Goal: Task Accomplishment & Management: Complete application form

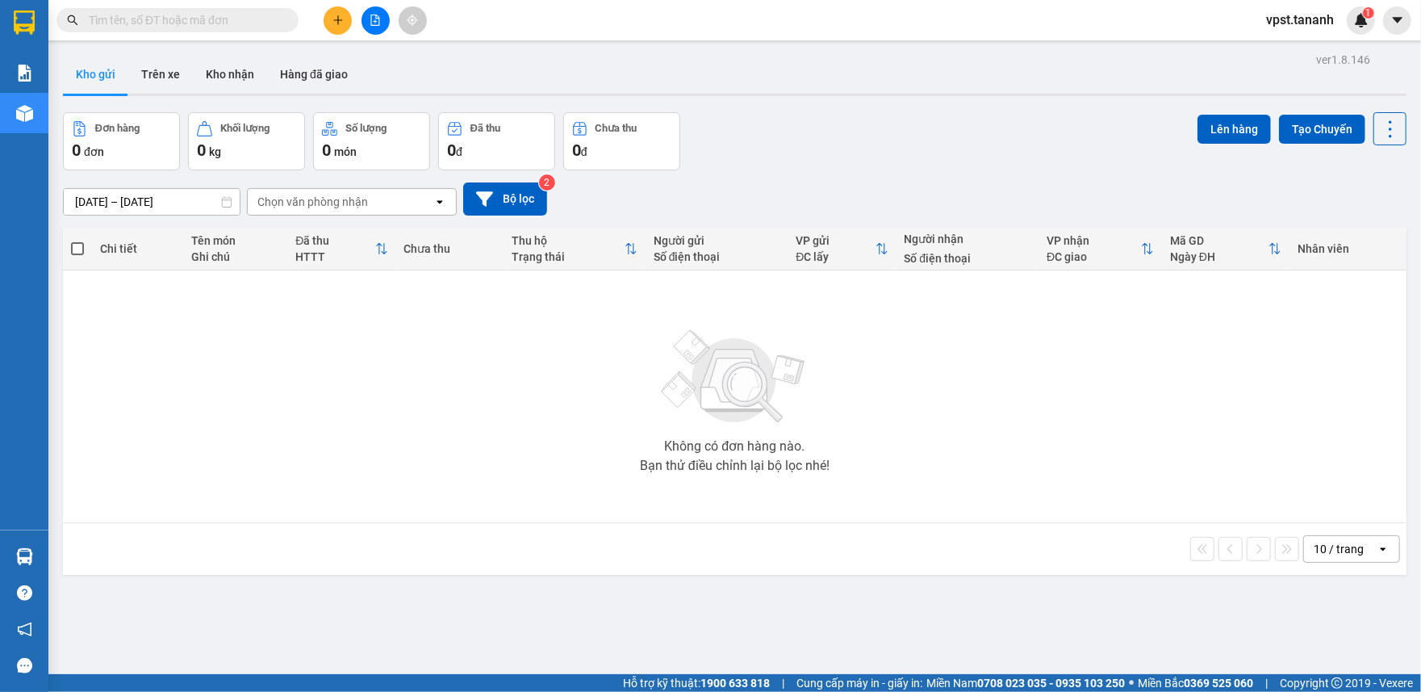
click at [336, 23] on icon "plus" at bounding box center [337, 20] width 11 height 11
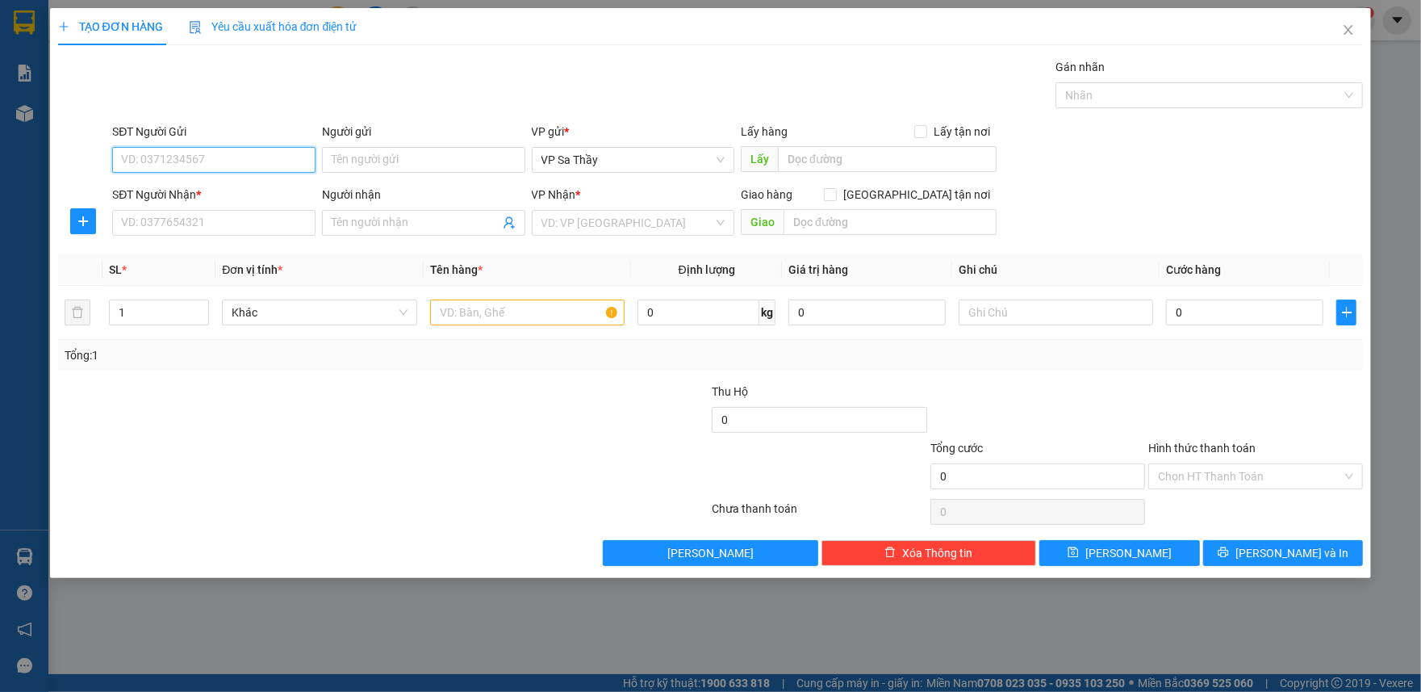
click at [229, 156] on input "SĐT Người Gửi" at bounding box center [213, 160] width 203 height 26
click at [357, 156] on input "Người gửi" at bounding box center [423, 160] width 203 height 26
paste input "0963573328"
type input "0963573328"
click at [240, 169] on input "SĐT Người Gửi" at bounding box center [213, 160] width 203 height 26
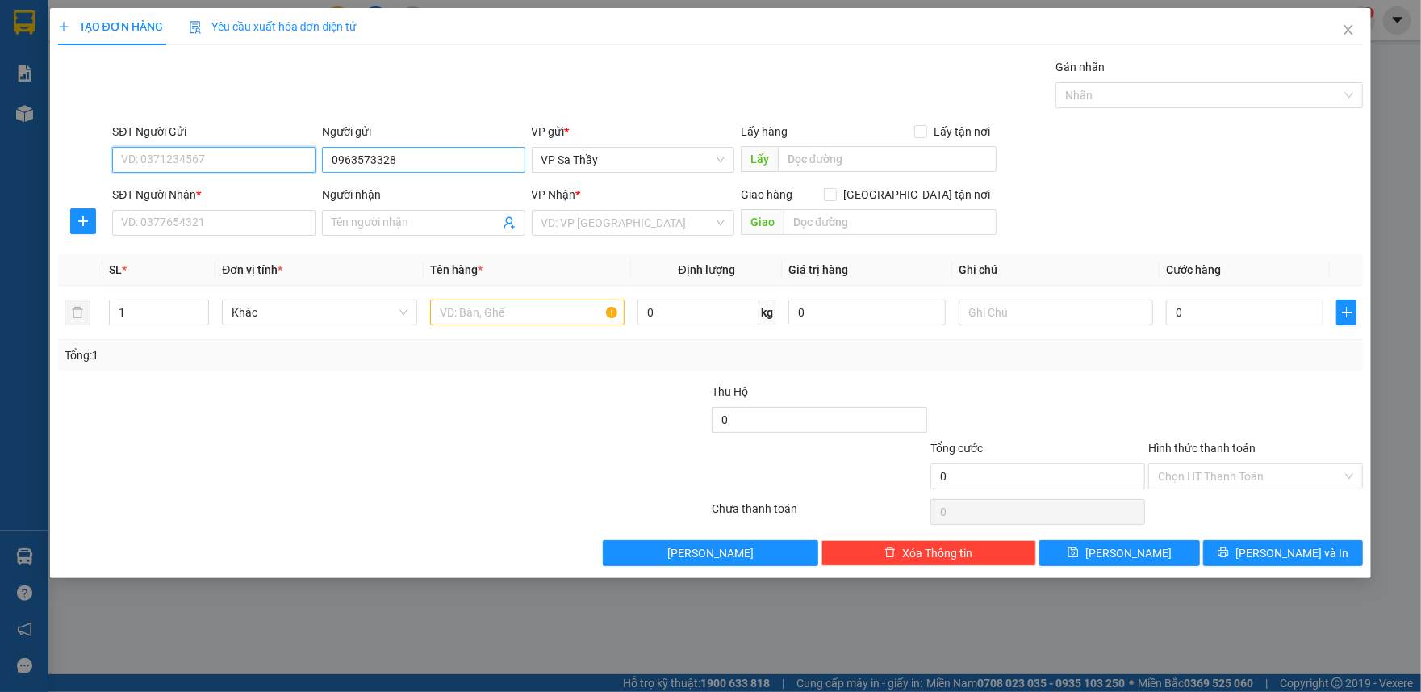
paste input "0963573328"
type input "0963573328"
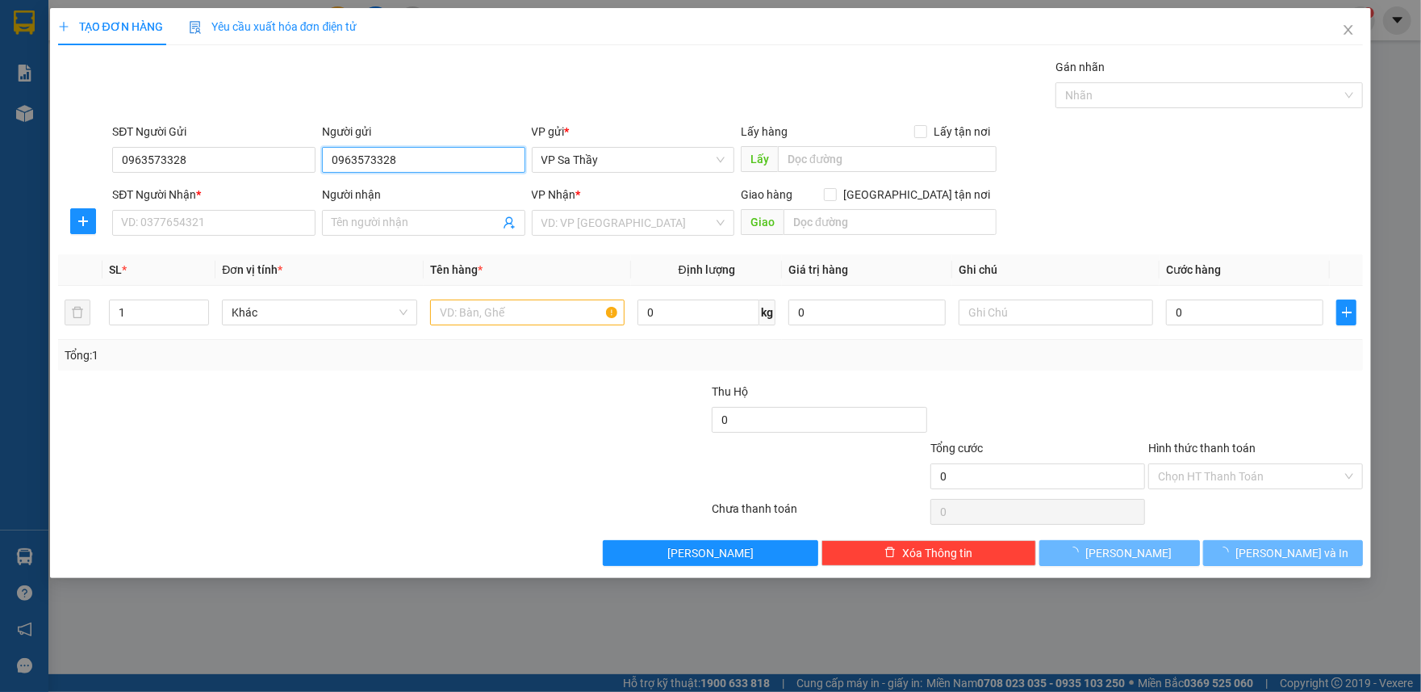
drag, startPoint x: 424, startPoint y: 169, endPoint x: 237, endPoint y: 181, distance: 187.6
click at [237, 181] on form "SĐT Người Gửi 0963573328 Người gửi 0963573328 0963573328 VP gửi * VP Sa Thầy Lấ…" at bounding box center [711, 182] width 1306 height 119
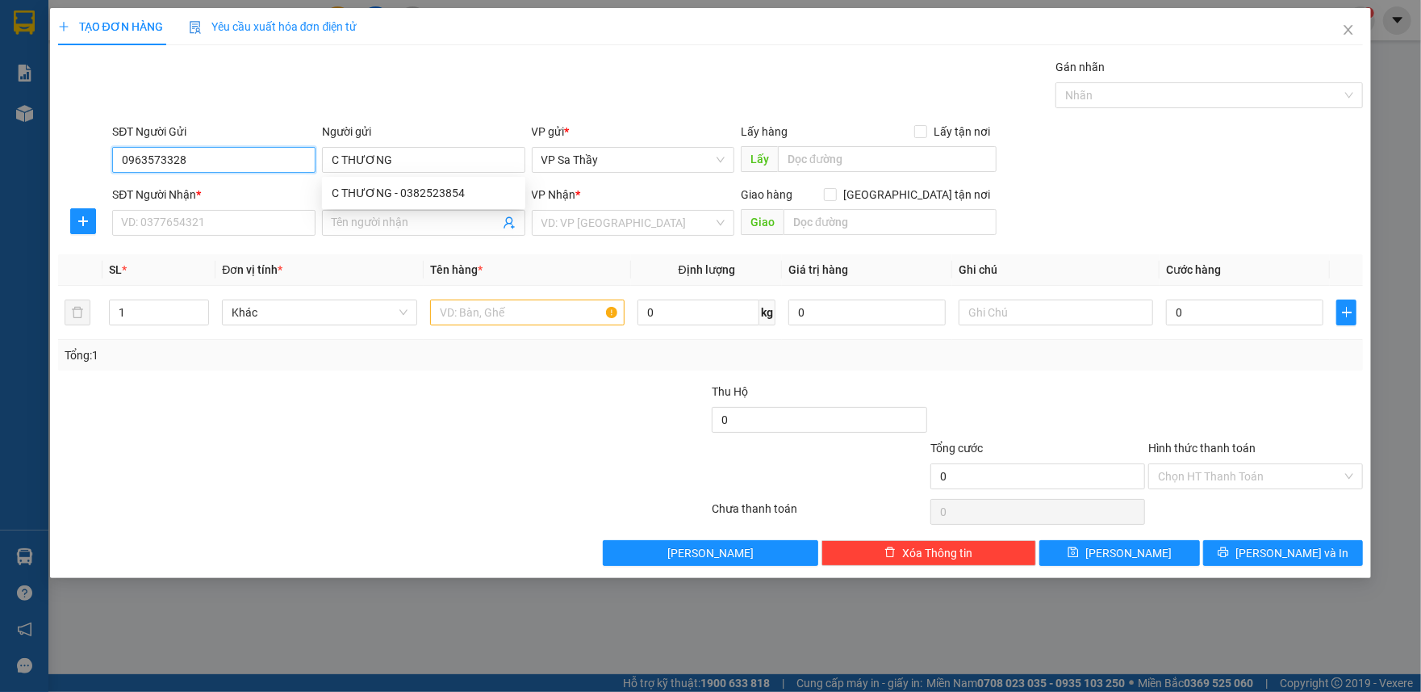
click at [249, 165] on input "0963573328" at bounding box center [213, 160] width 203 height 26
click at [224, 194] on div "0963573328 - THƯƠNG" at bounding box center [214, 193] width 184 height 18
type input "THƯƠNG"
type input "0948486300"
type input "C HÂN"
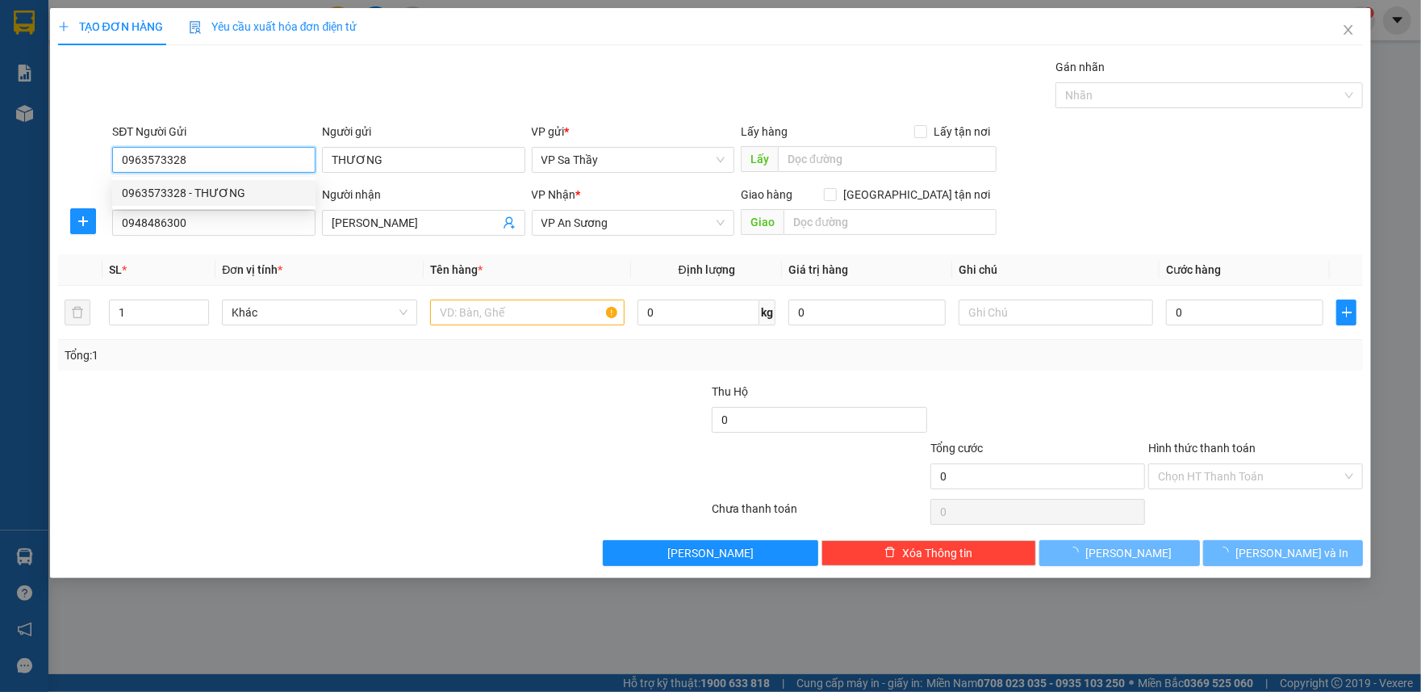
type input "120.000"
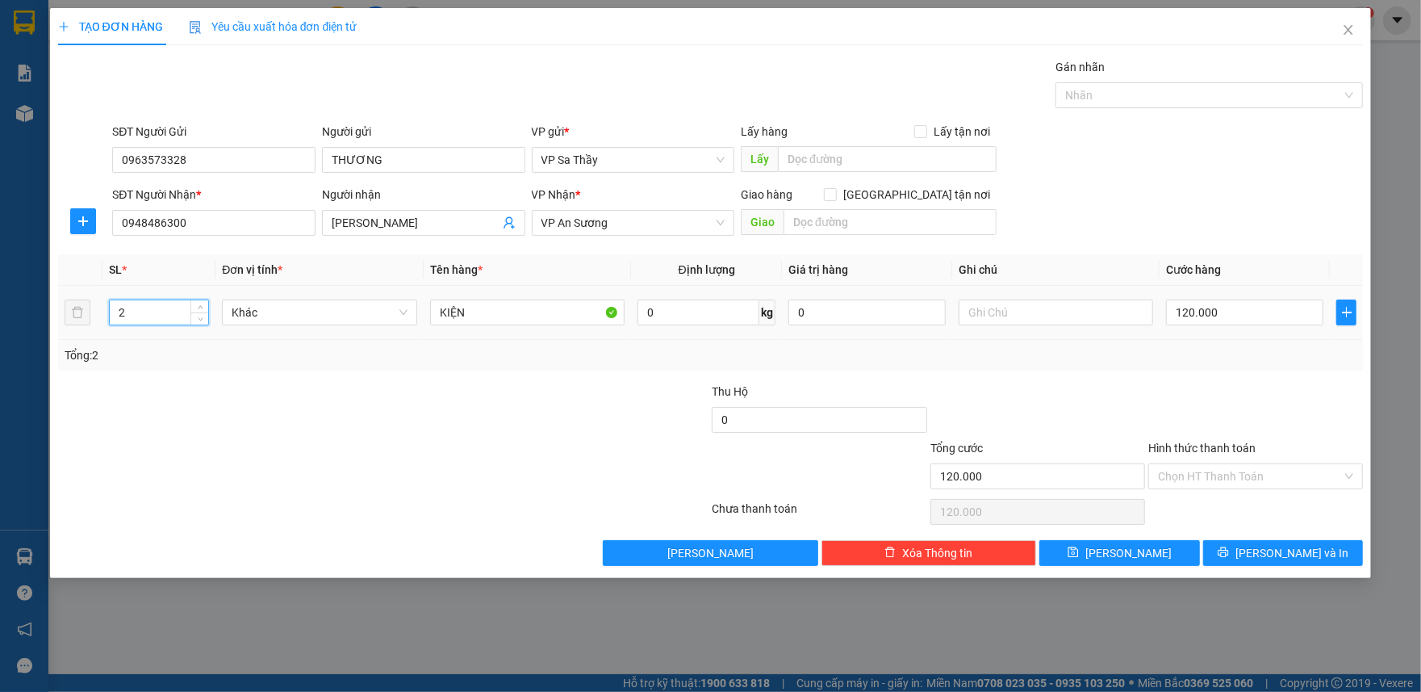
drag, startPoint x: 152, startPoint y: 326, endPoint x: 0, endPoint y: 307, distance: 152.8
click at [0, 307] on div "TẠO ĐƠN HÀNG Yêu cầu xuất hóa đơn điện tử Transit Pickup Surcharge Ids Transit …" at bounding box center [710, 346] width 1421 height 692
type input "1"
type input "0"
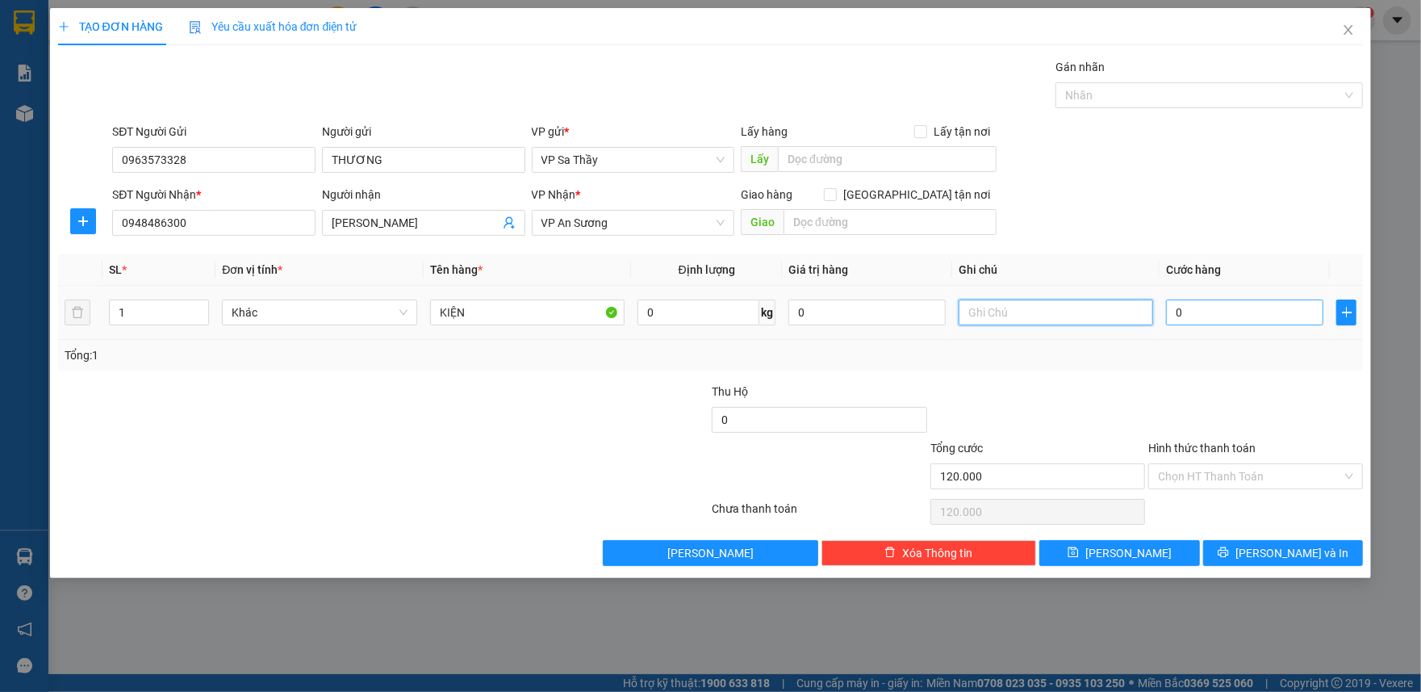
type input "0"
type input "120.000"
type input "50000"
drag, startPoint x: 1040, startPoint y: 315, endPoint x: 849, endPoint y: 320, distance: 191.3
click at [849, 320] on tr "1 Khác KIỆN 0 kg 0 50000 0" at bounding box center [711, 313] width 1306 height 54
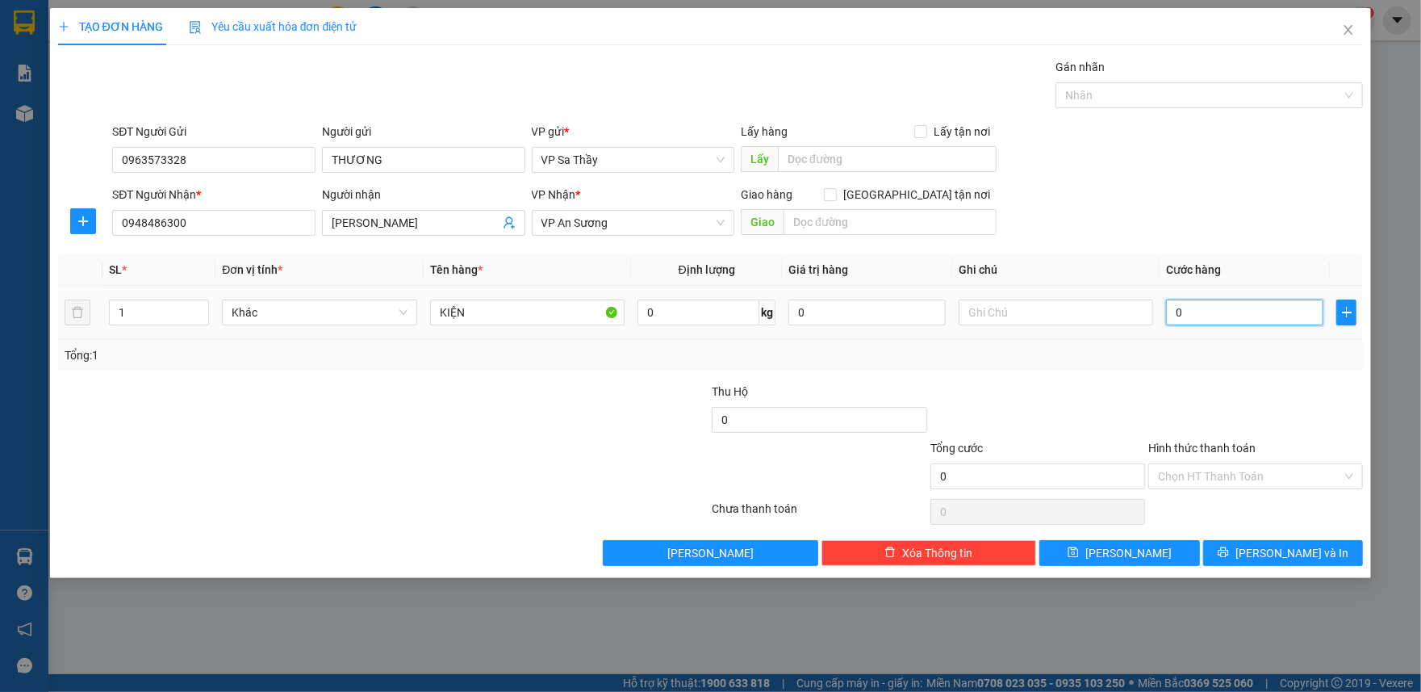
click at [1237, 304] on input "0" at bounding box center [1244, 312] width 157 height 26
type input "5"
type input "50"
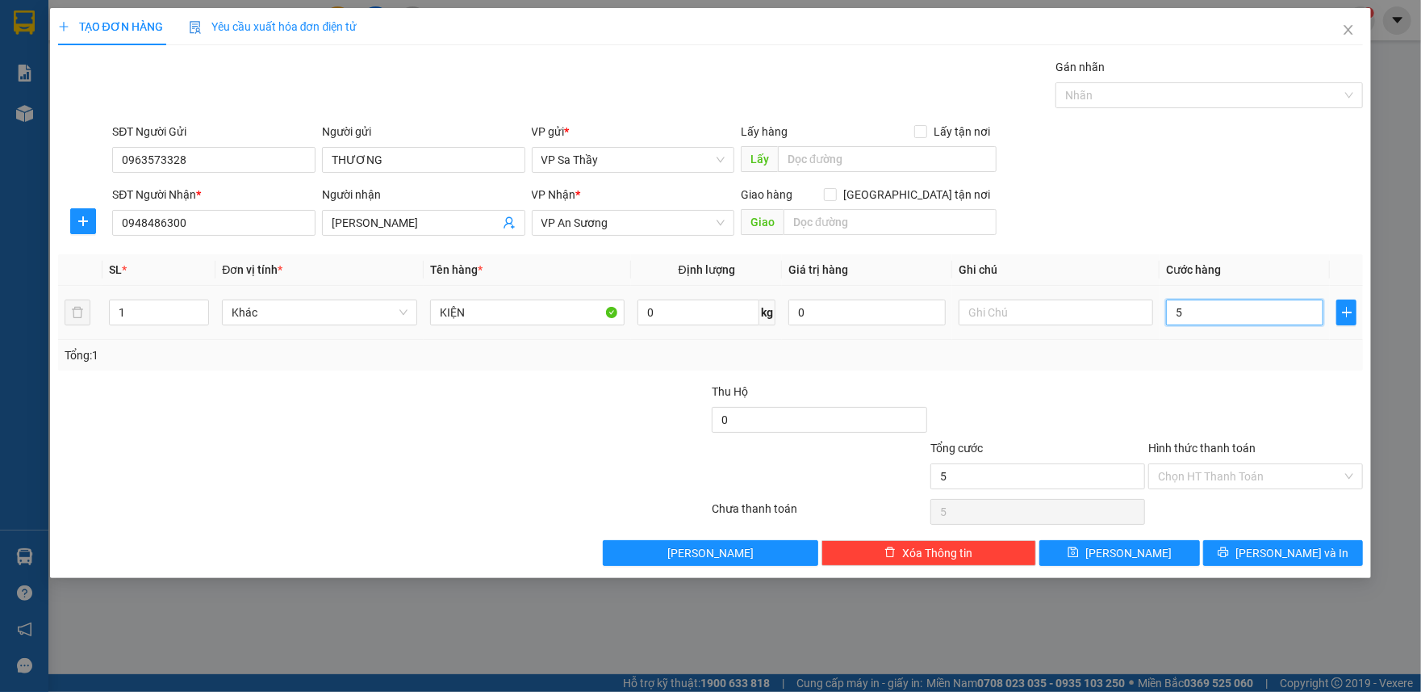
type input "50"
type input "500"
type input "5.000"
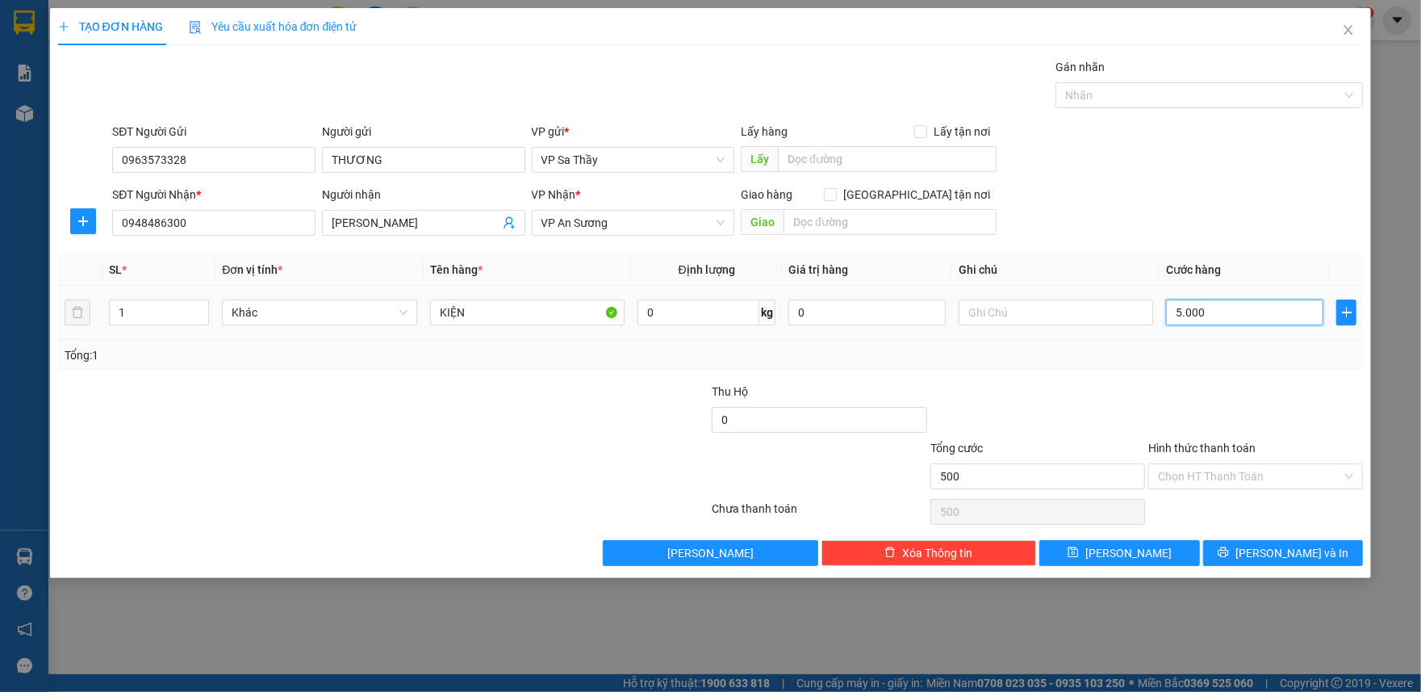
type input "5.000"
type input "50.000"
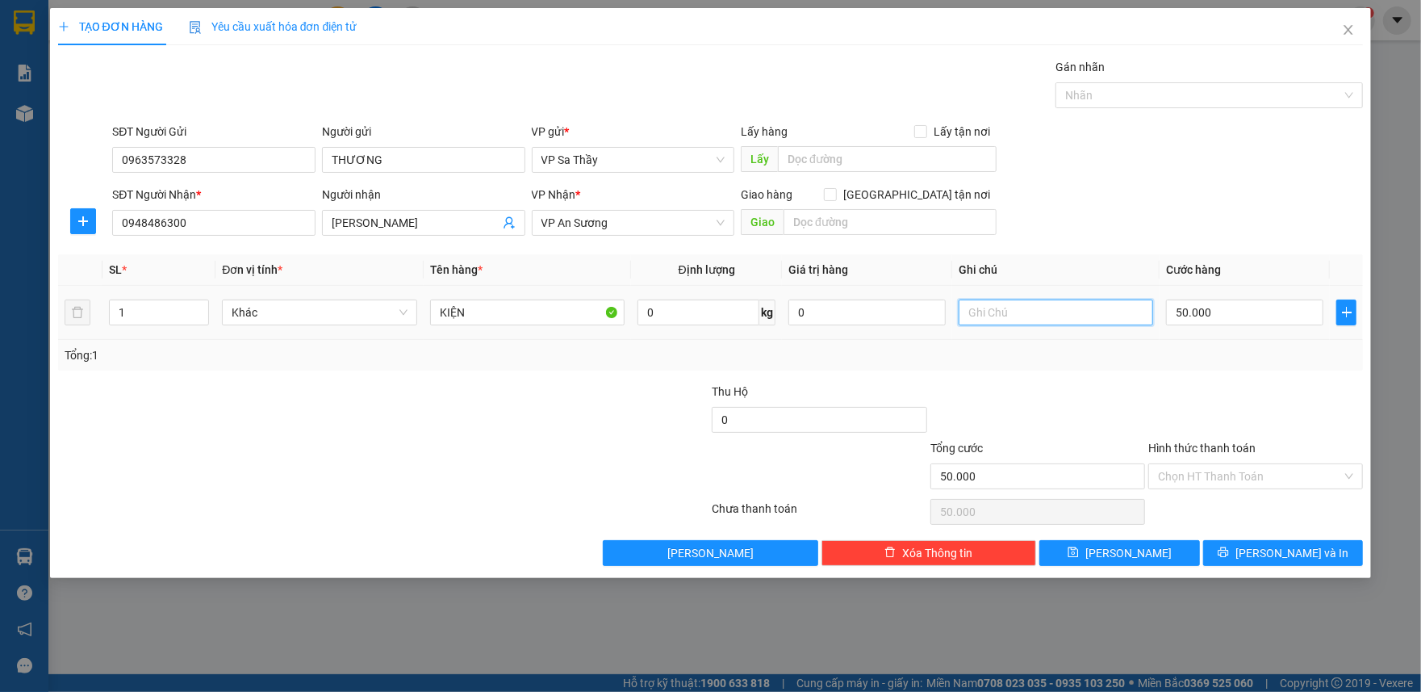
click at [1001, 310] on input "text" at bounding box center [1056, 312] width 194 height 26
click at [1104, 189] on div "SĐT Người Nhận * 0948486300 Người nhận C HÂN VP Nhận * VP An Sương Giao hàng Gi…" at bounding box center [737, 214] width 1257 height 56
click at [962, 311] on input "NHẸ TAY" at bounding box center [1056, 312] width 194 height 26
type input "BÓNG ĐIỆN DỄ VỠ XIN NHẸ TAY"
click at [649, 235] on input "search" at bounding box center [627, 223] width 173 height 24
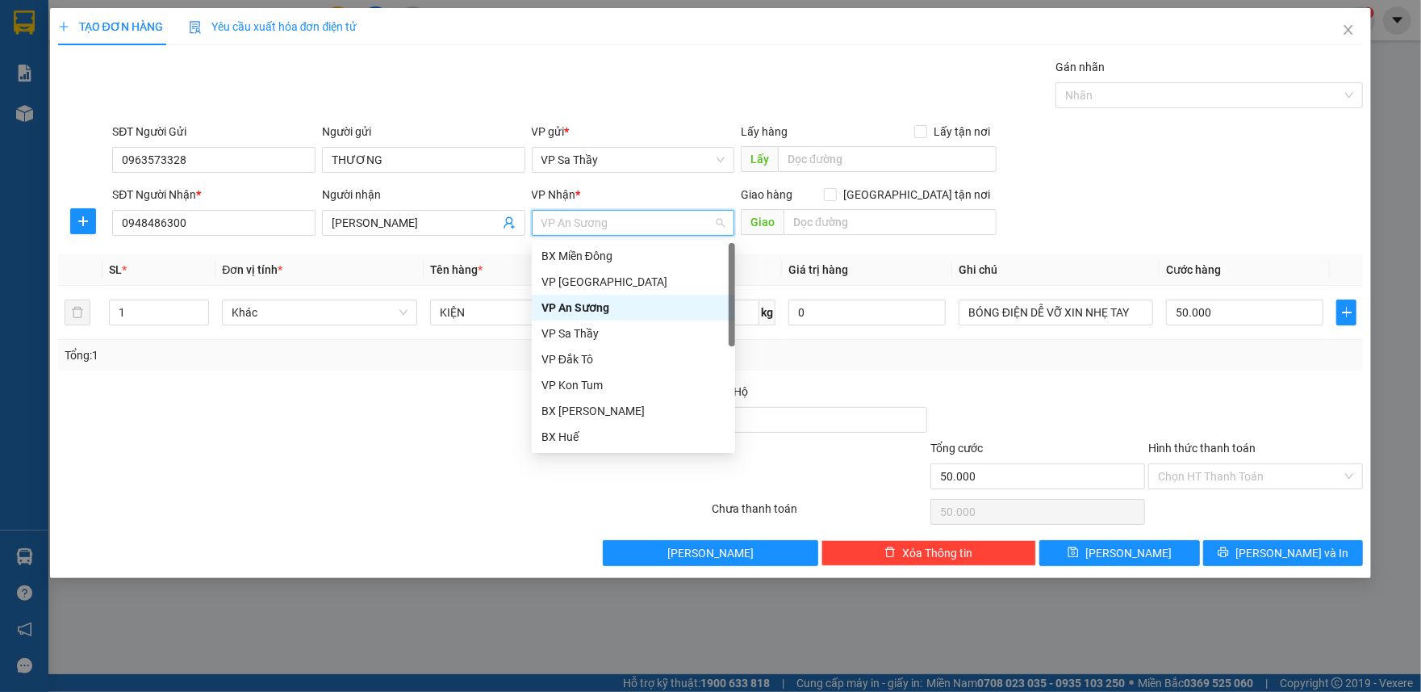
click at [586, 307] on div "VP An Sương" at bounding box center [633, 308] width 184 height 18
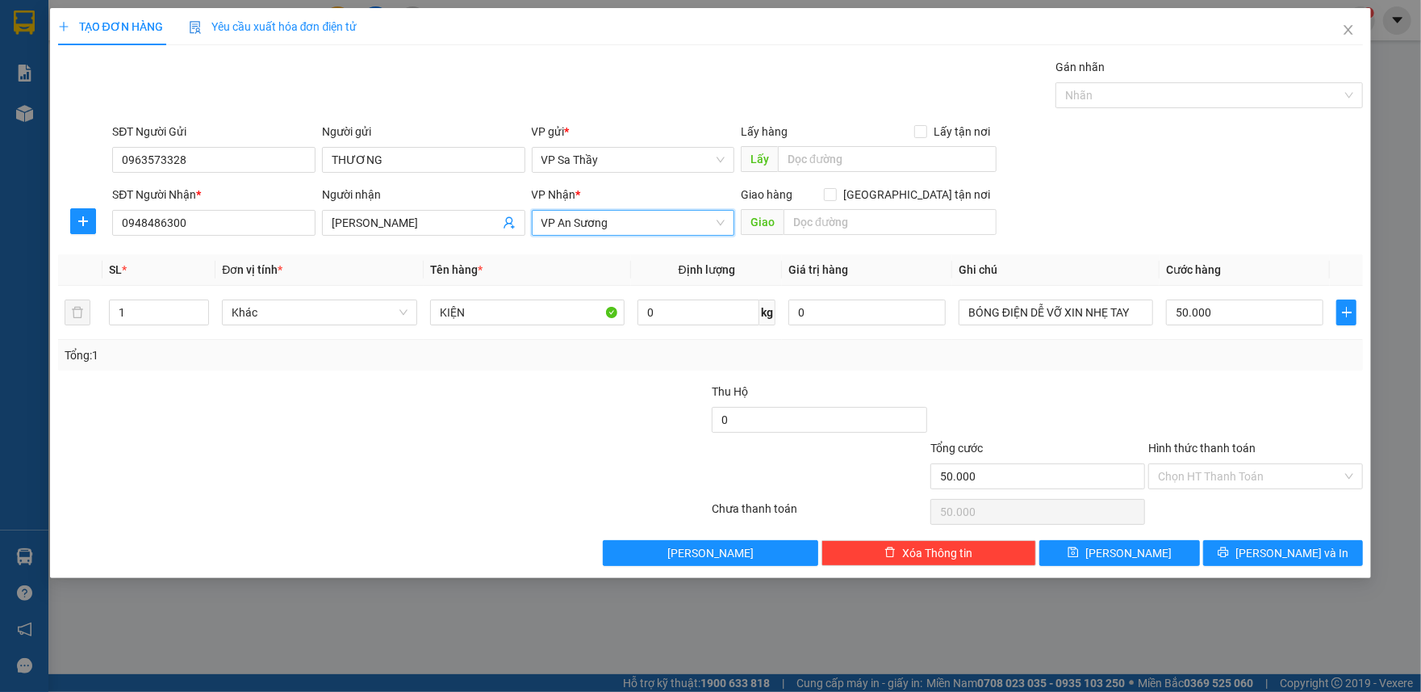
click at [484, 472] on div at bounding box center [274, 467] width 437 height 56
click at [1249, 553] on button "Lưu và In" at bounding box center [1283, 553] width 161 height 26
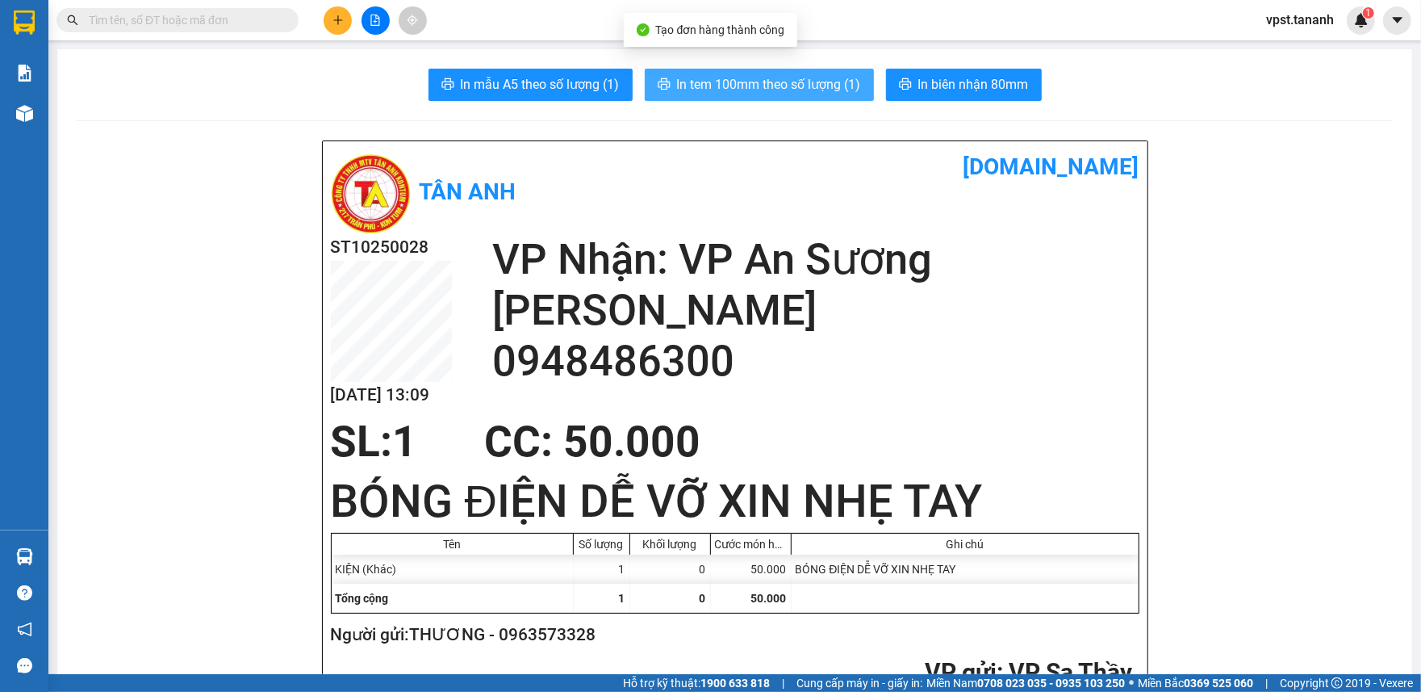
click at [754, 82] on span "In tem 100mm theo số lượng (1)" at bounding box center [769, 84] width 184 height 20
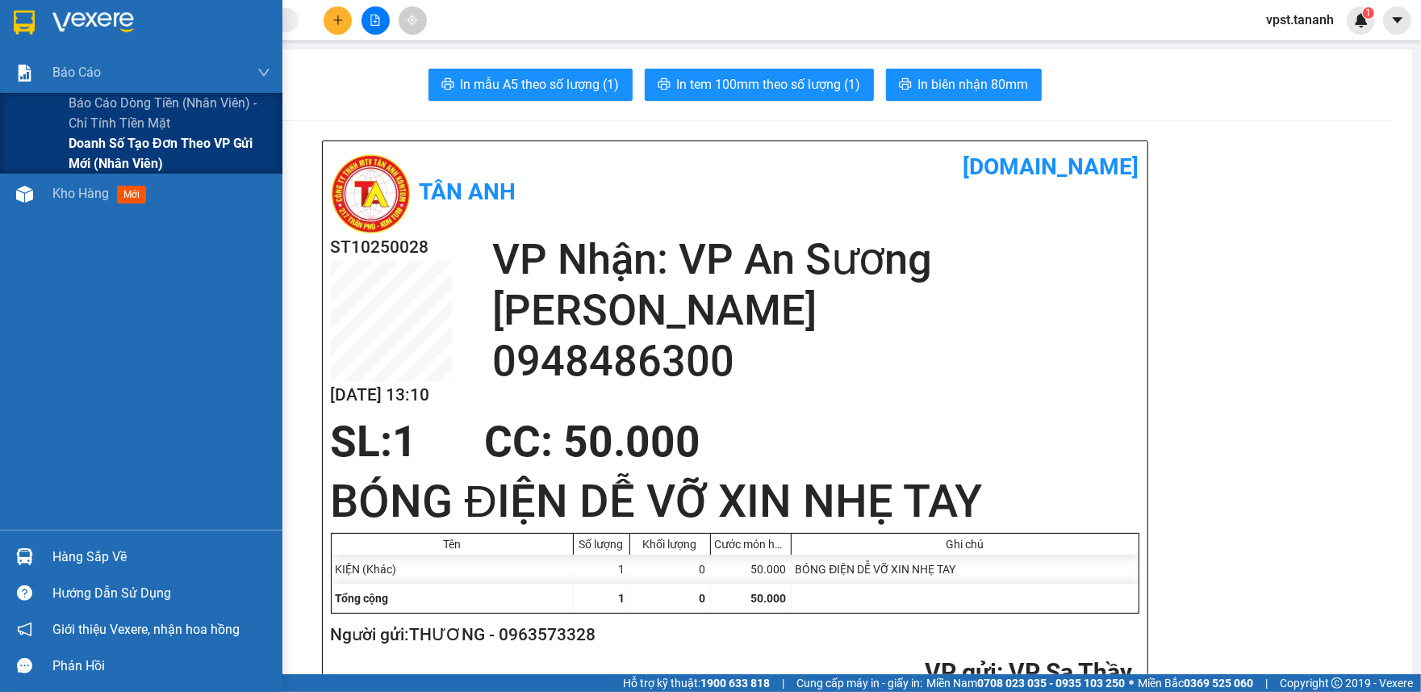
click at [98, 150] on span "Doanh số tạo đơn theo VP gửi mới (nhân viên)" at bounding box center [170, 153] width 202 height 40
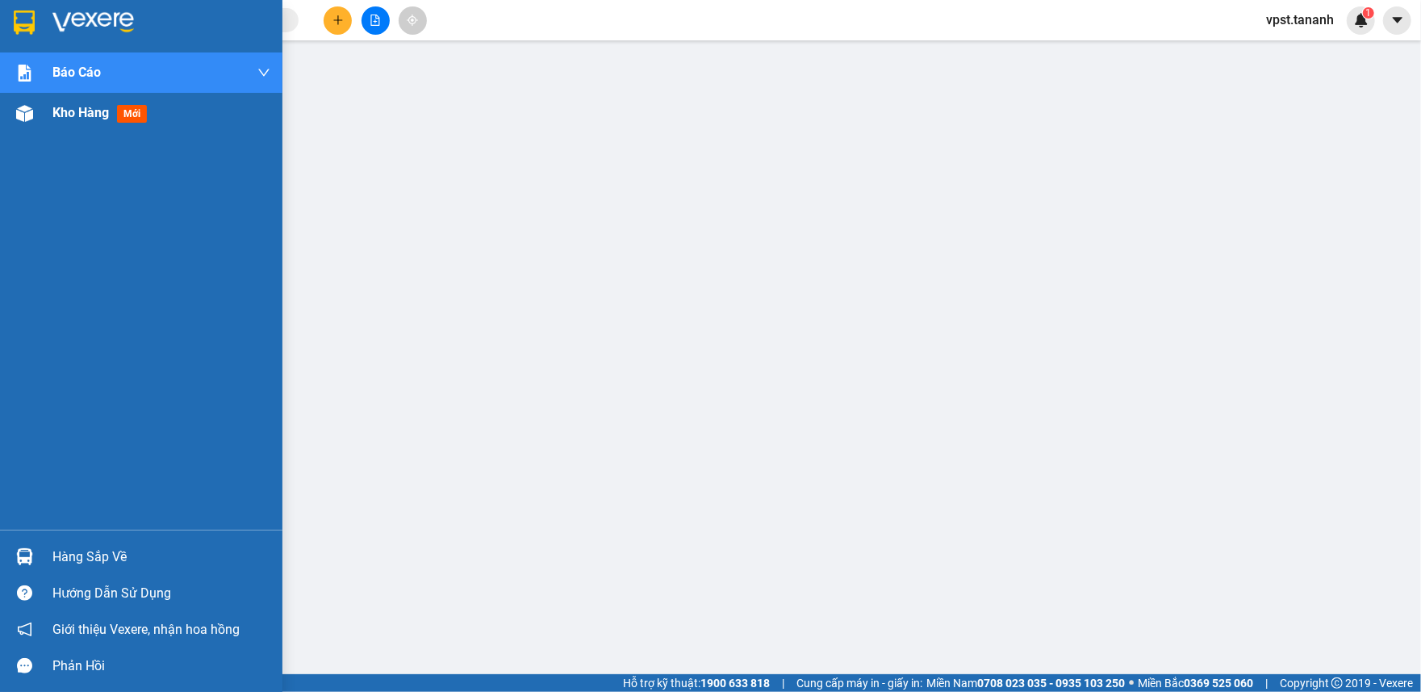
click at [94, 107] on span "Kho hàng" at bounding box center [80, 112] width 56 height 15
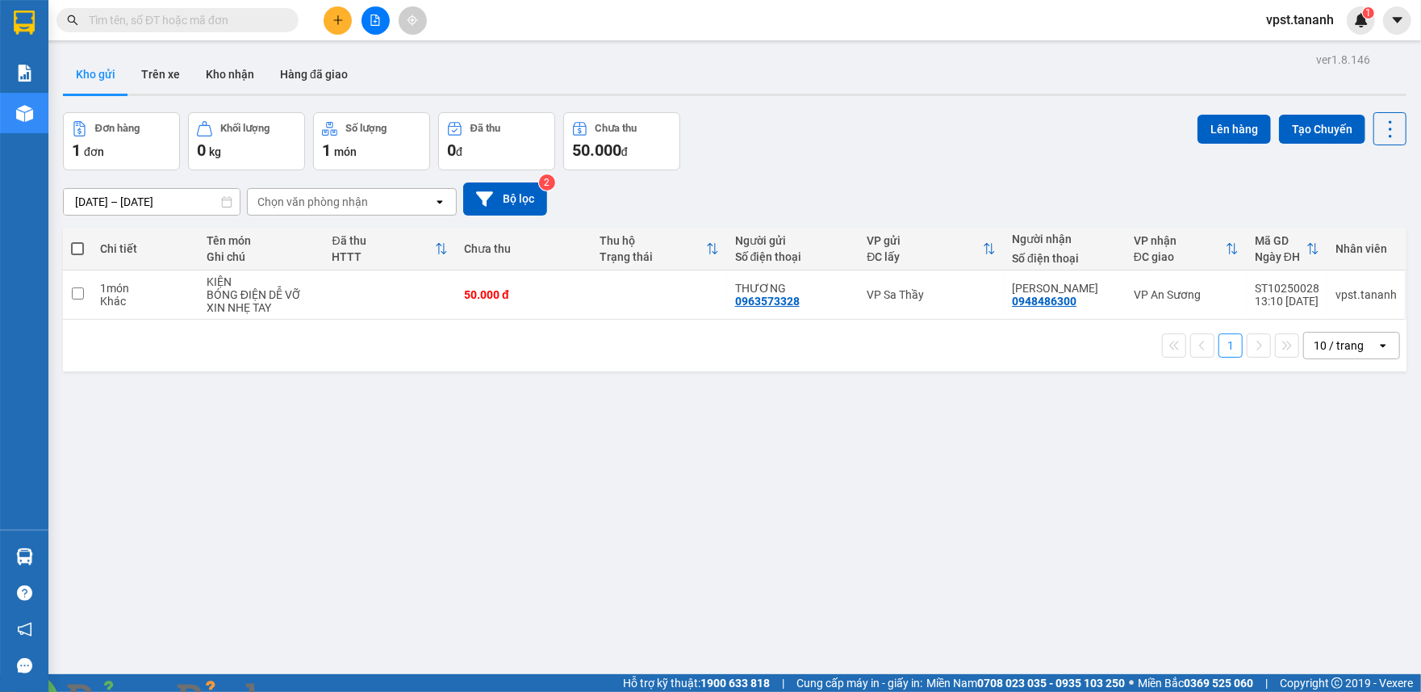
click at [356, 565] on div "ver 1.8.146 Kho gửi Trên xe Kho nhận Hàng đã giao Đơn hàng 1 đơn Khối lượng 0 k…" at bounding box center [734, 394] width 1356 height 692
